Goal: Information Seeking & Learning: Learn about a topic

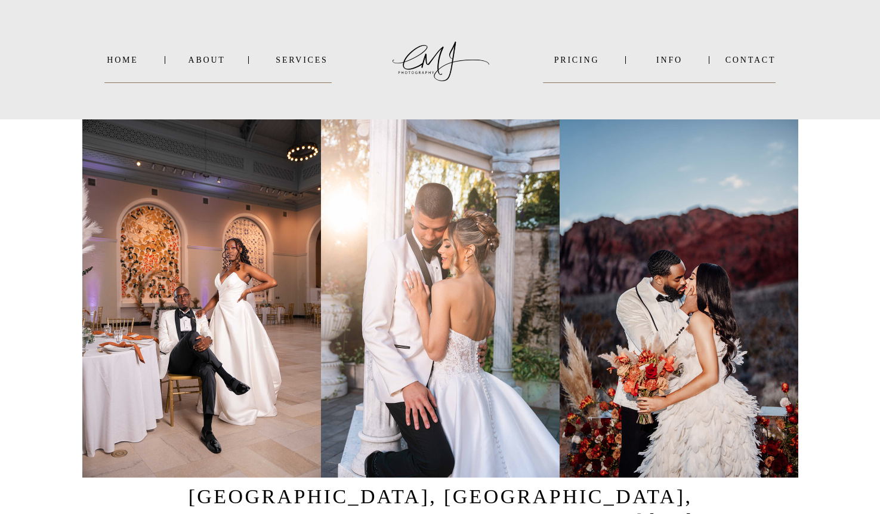
click at [326, 60] on nav "SERVICES" at bounding box center [302, 59] width 60 height 9
click at [303, 79] on b "WEDDINGS" at bounding box center [311, 76] width 50 height 9
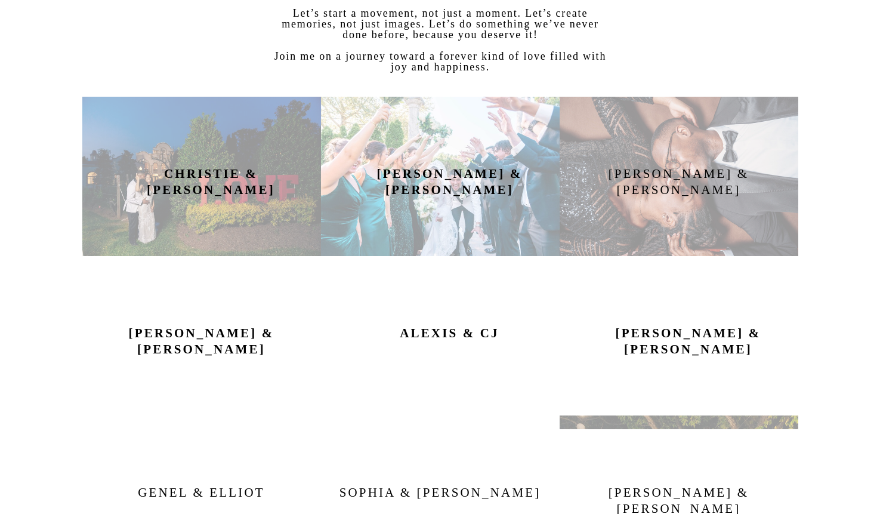
scroll to position [600, 0]
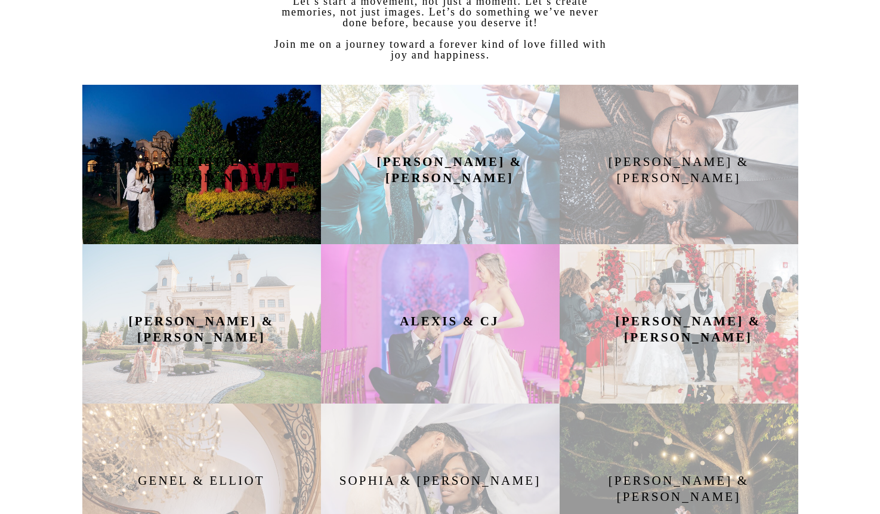
click at [251, 208] on div at bounding box center [201, 164] width 239 height 159
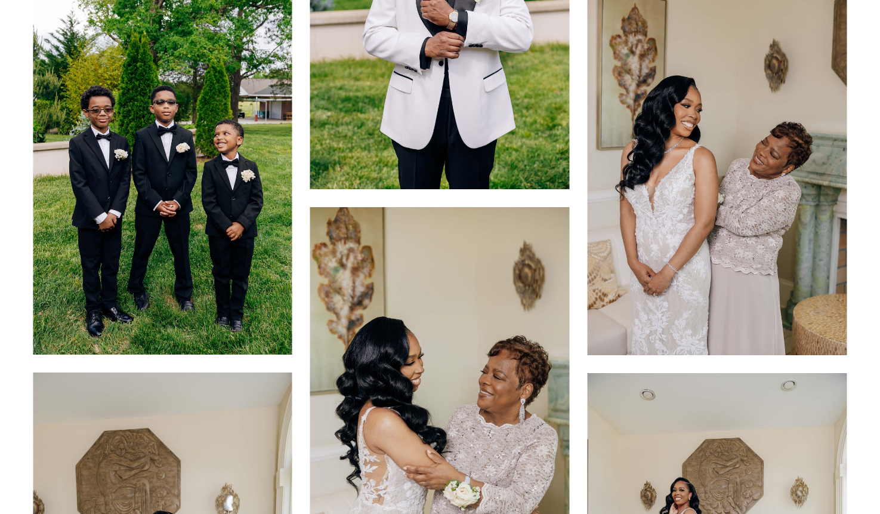
scroll to position [2235, 0]
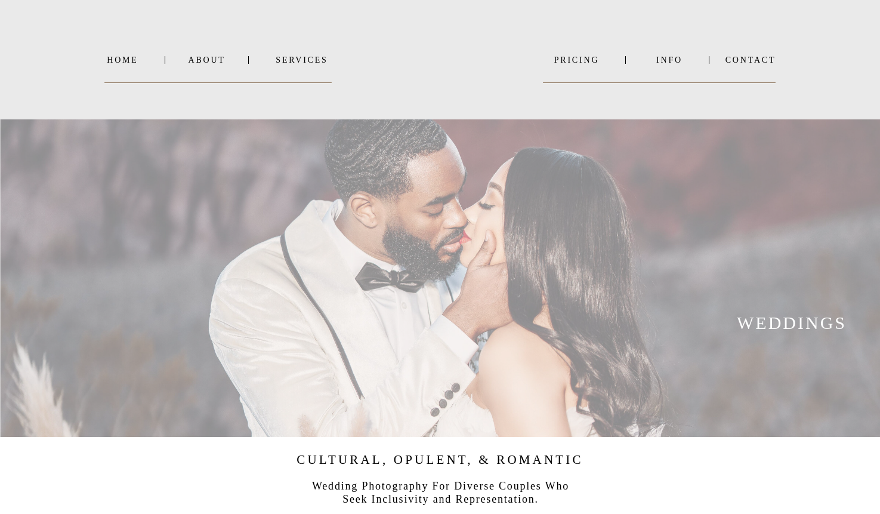
scroll to position [600, 0]
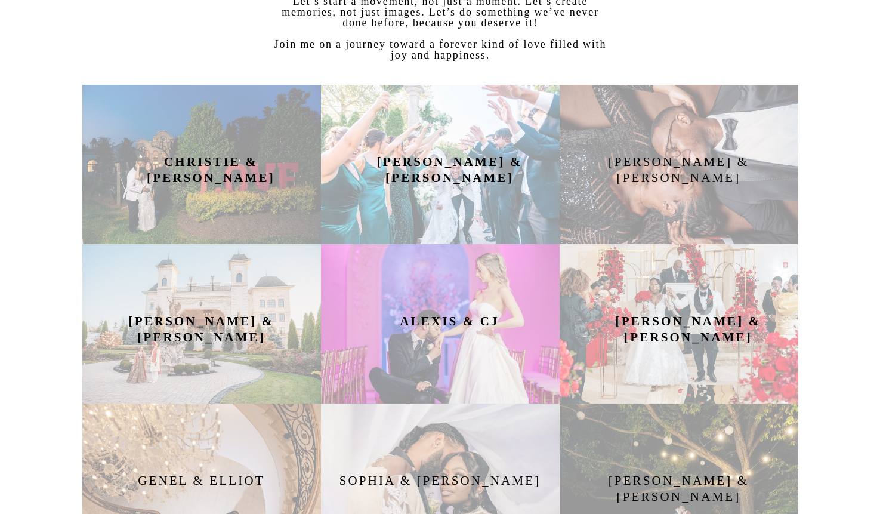
click at [514, 171] on h2 "Angela & Antonis" at bounding box center [450, 164] width 156 height 21
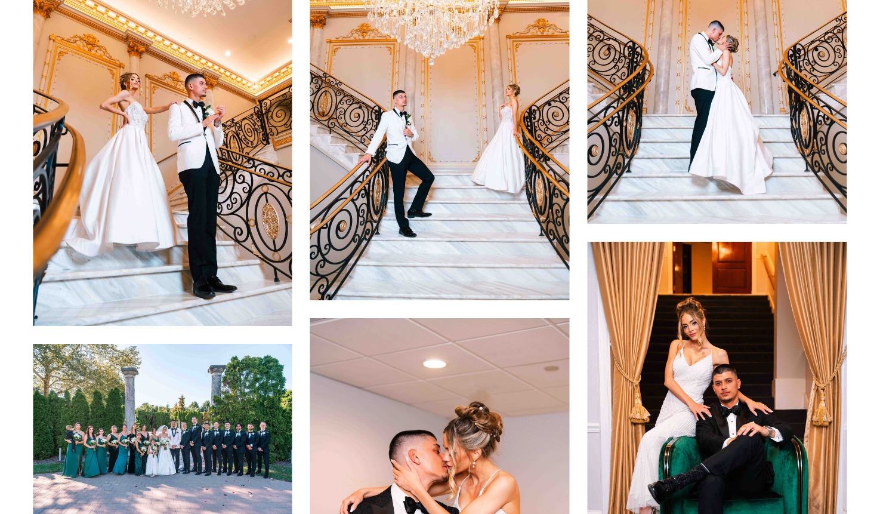
scroll to position [6379, 0]
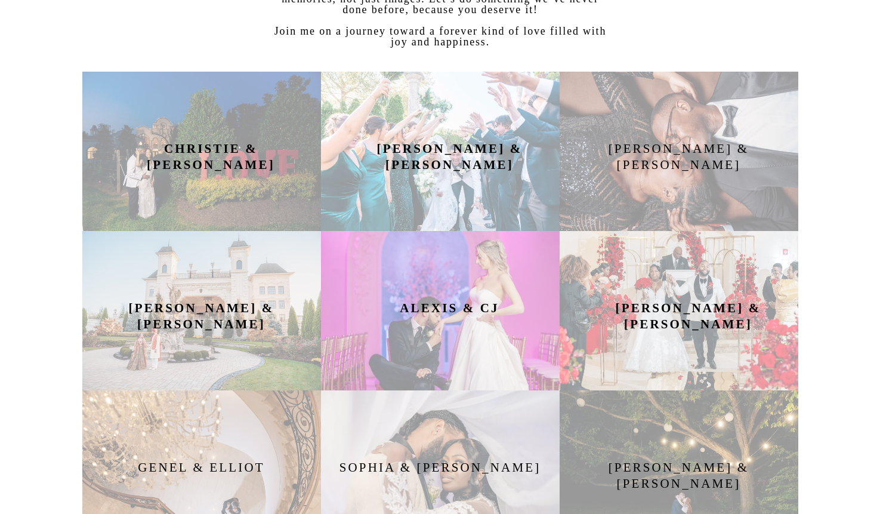
scroll to position [578, 0]
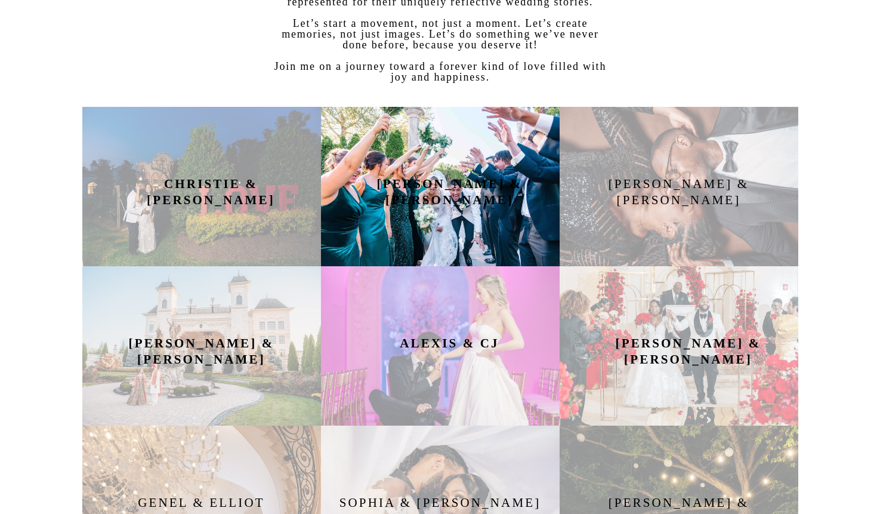
click at [450, 222] on div at bounding box center [440, 186] width 239 height 159
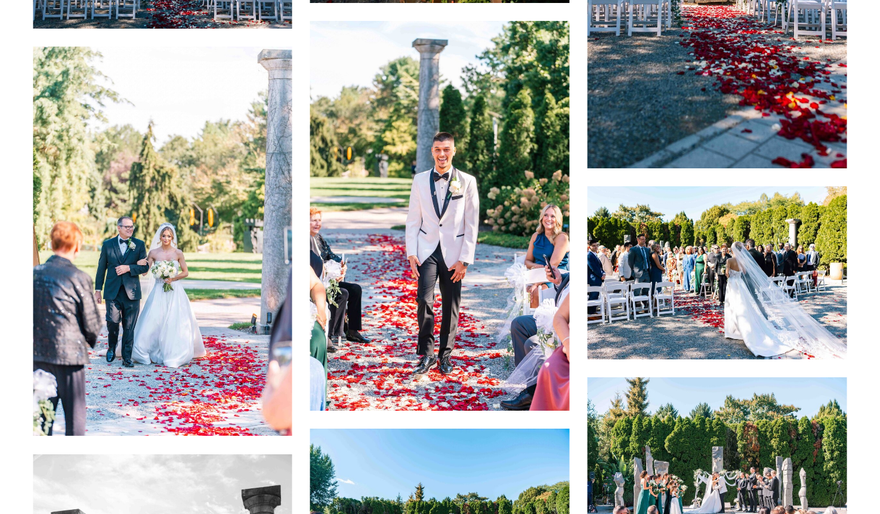
scroll to position [3448, 0]
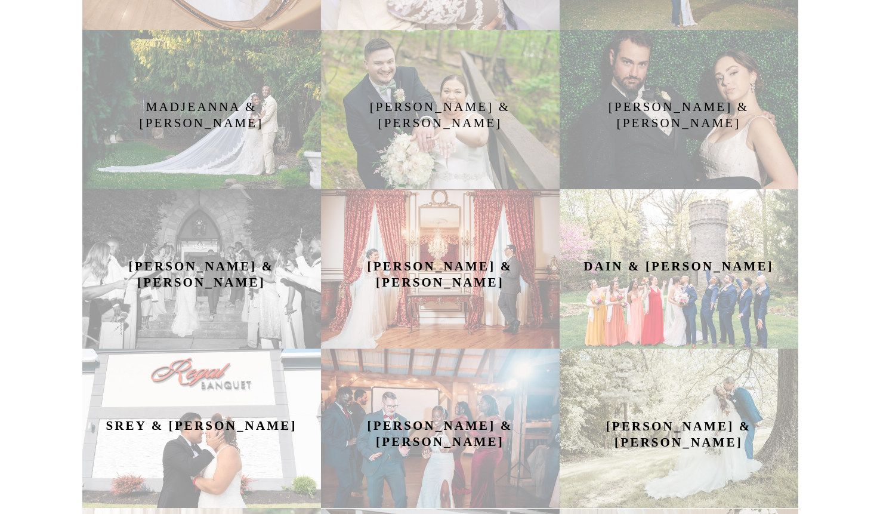
scroll to position [1130, 0]
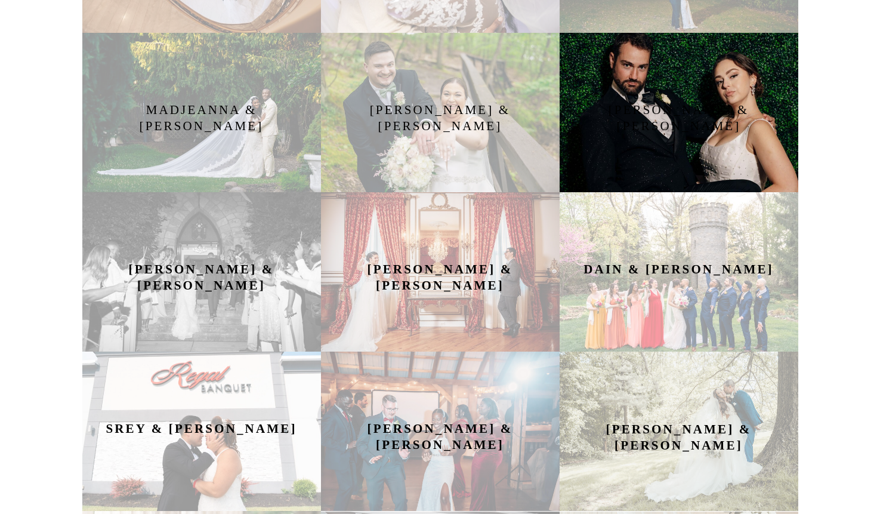
click at [605, 189] on div at bounding box center [679, 112] width 239 height 159
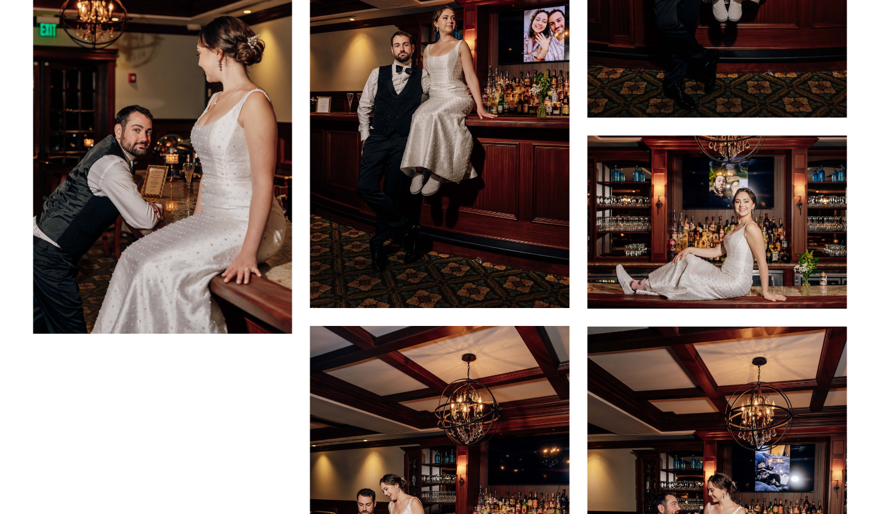
scroll to position [12005, 0]
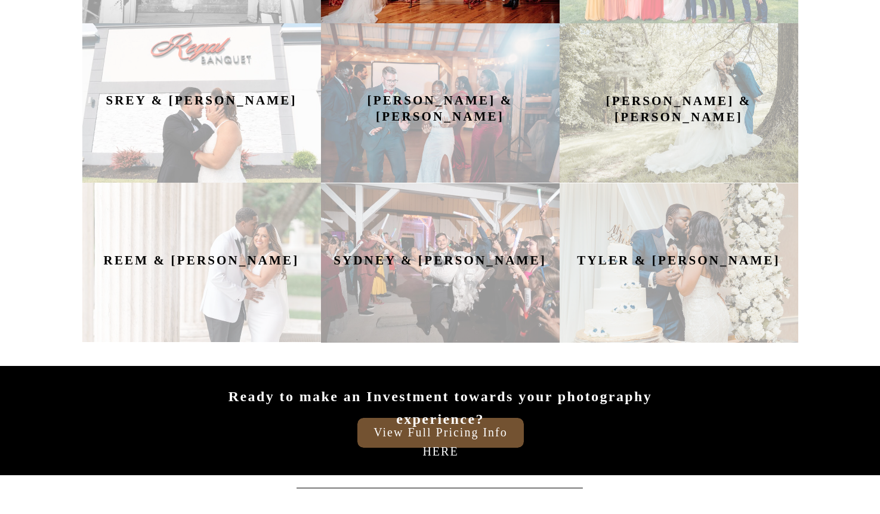
scroll to position [1475, 0]
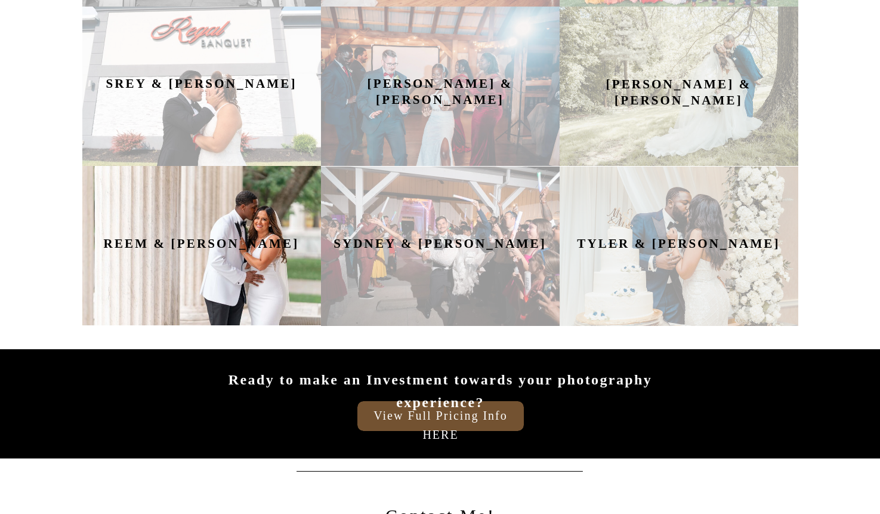
click at [287, 261] on div at bounding box center [201, 245] width 239 height 159
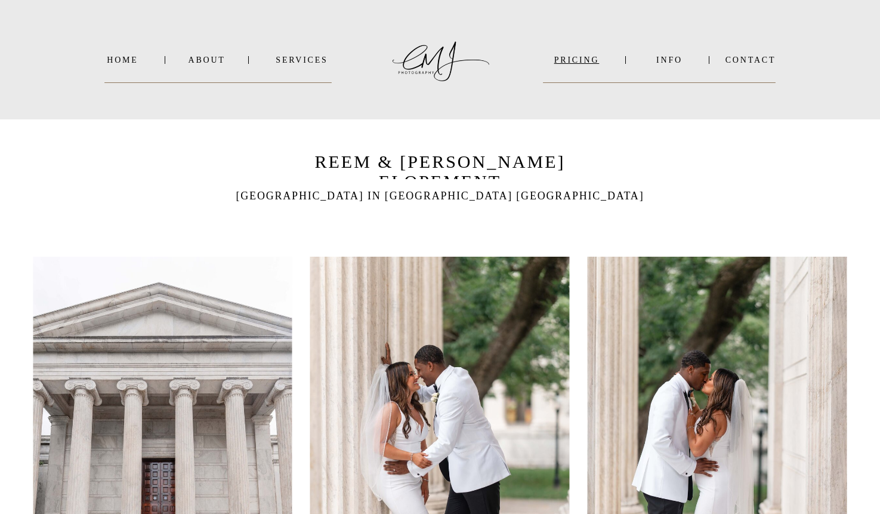
click at [568, 63] on nav "PRICING" at bounding box center [577, 59] width 67 height 9
